Goal: Information Seeking & Learning: Learn about a topic

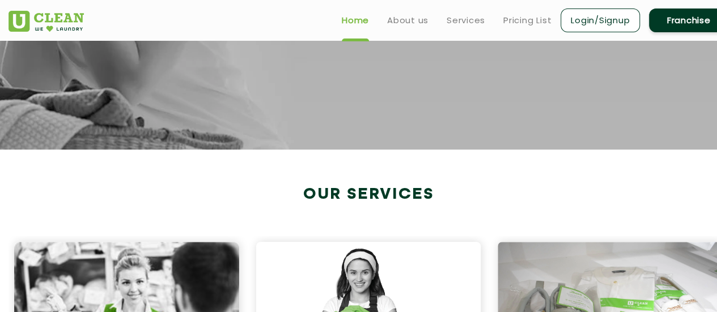
scroll to position [56, 0]
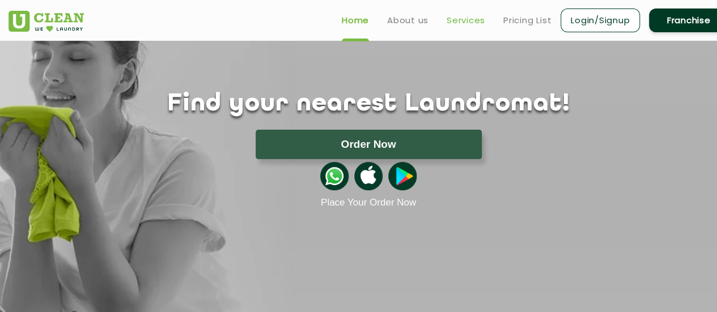
click at [468, 24] on link "Services" at bounding box center [466, 21] width 39 height 14
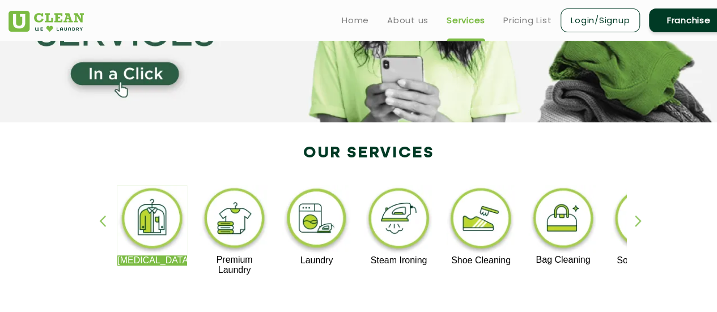
scroll to position [139, 0]
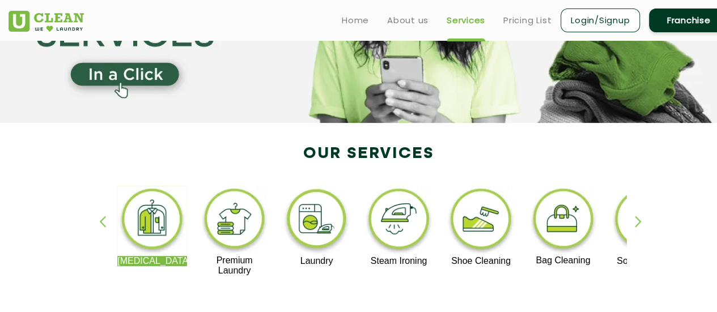
click at [155, 234] on img at bounding box center [152, 221] width 70 height 70
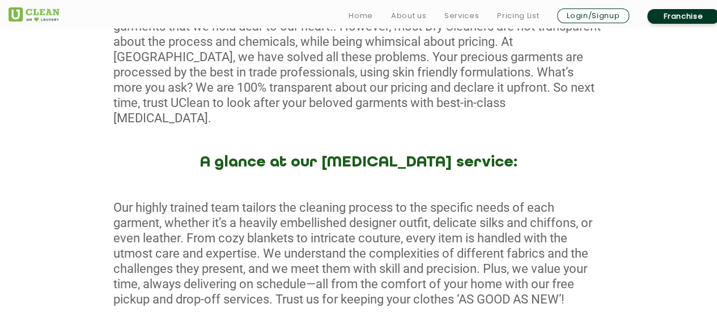
scroll to position [714, 0]
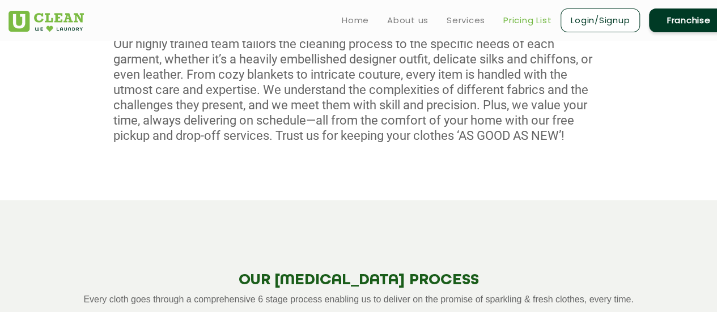
click at [524, 18] on link "Pricing List" at bounding box center [528, 21] width 48 height 14
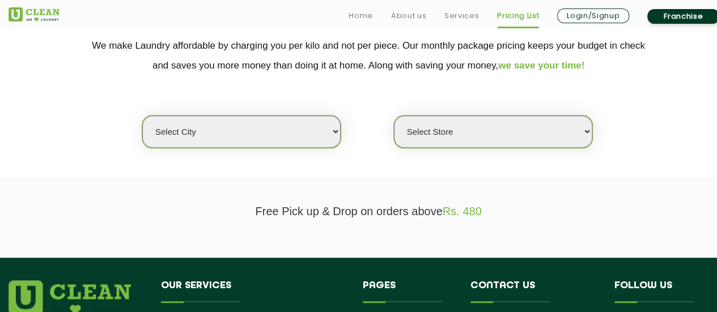
scroll to position [240, 0]
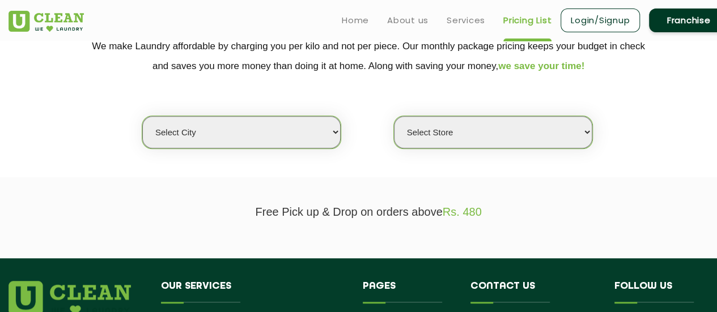
click at [320, 128] on select "Select city [GEOGRAPHIC_DATA] [GEOGRAPHIC_DATA] [GEOGRAPHIC_DATA] [GEOGRAPHIC_D…" at bounding box center [241, 132] width 198 height 32
select select "8"
click at [142, 116] on select "Select city [GEOGRAPHIC_DATA] [GEOGRAPHIC_DATA] [GEOGRAPHIC_DATA] [GEOGRAPHIC_D…" at bounding box center [241, 132] width 198 height 32
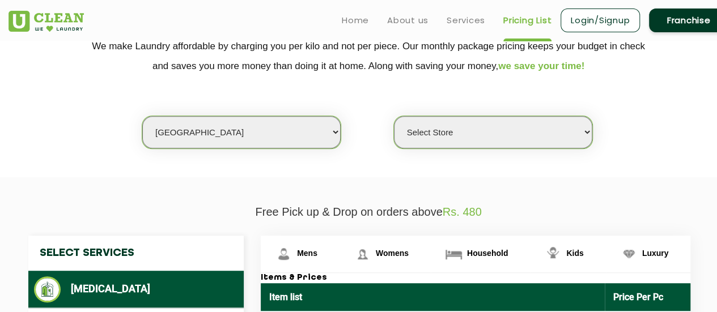
click at [448, 134] on select "Select Store [GEOGRAPHIC_DATA] [GEOGRAPHIC_DATA] [GEOGRAPHIC_DATA] [GEOGRAPHIC_…" at bounding box center [493, 132] width 198 height 32
select select "119"
click at [394, 116] on select "Select Store [GEOGRAPHIC_DATA] [GEOGRAPHIC_DATA] [GEOGRAPHIC_DATA] [GEOGRAPHIC_…" at bounding box center [493, 132] width 198 height 32
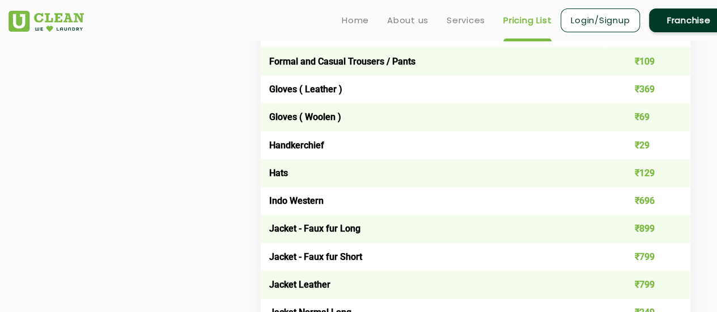
scroll to position [874, 0]
